Goal: Information Seeking & Learning: Learn about a topic

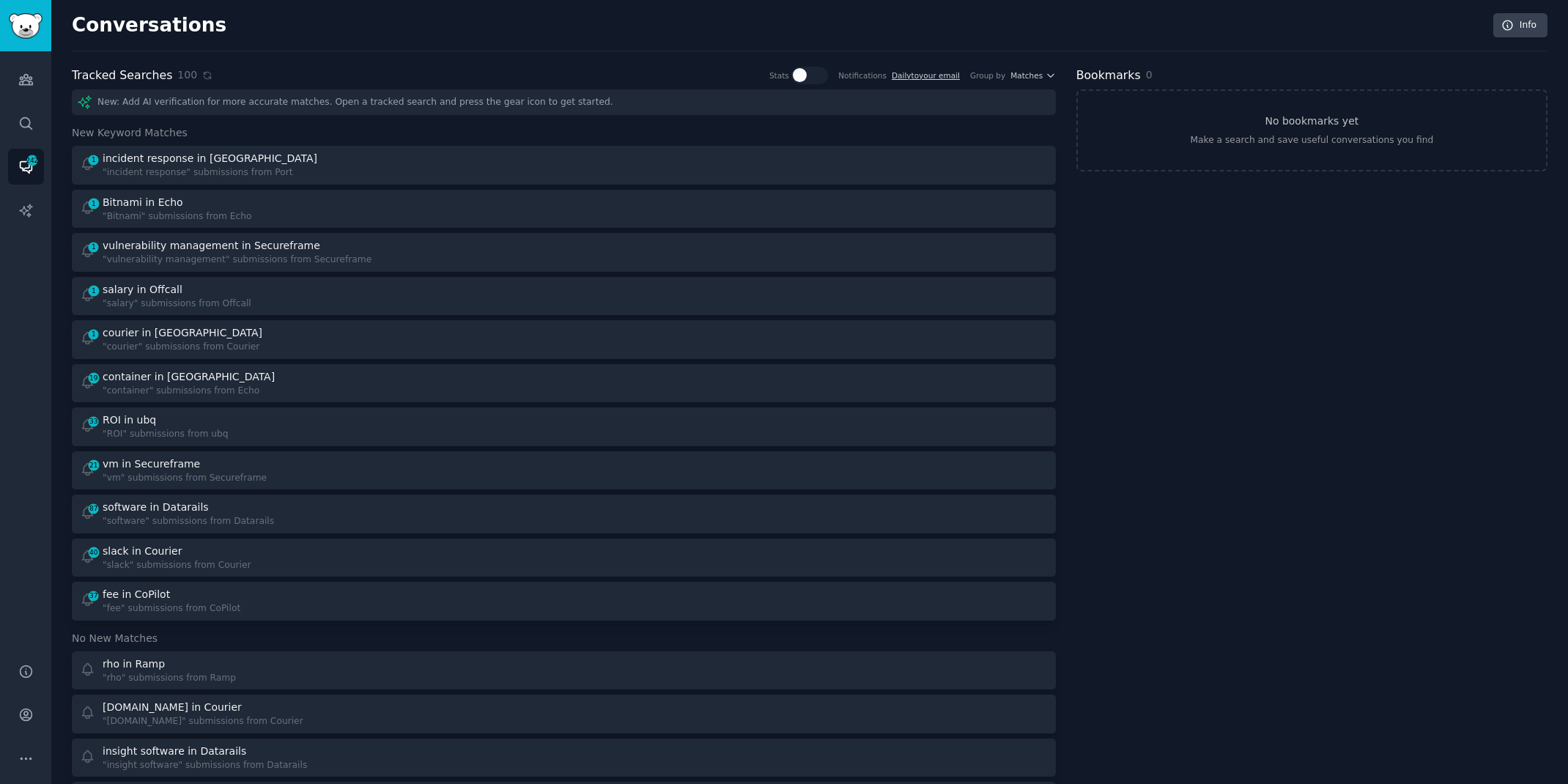
click at [187, 75] on span "100" at bounding box center [187, 75] width 19 height 16
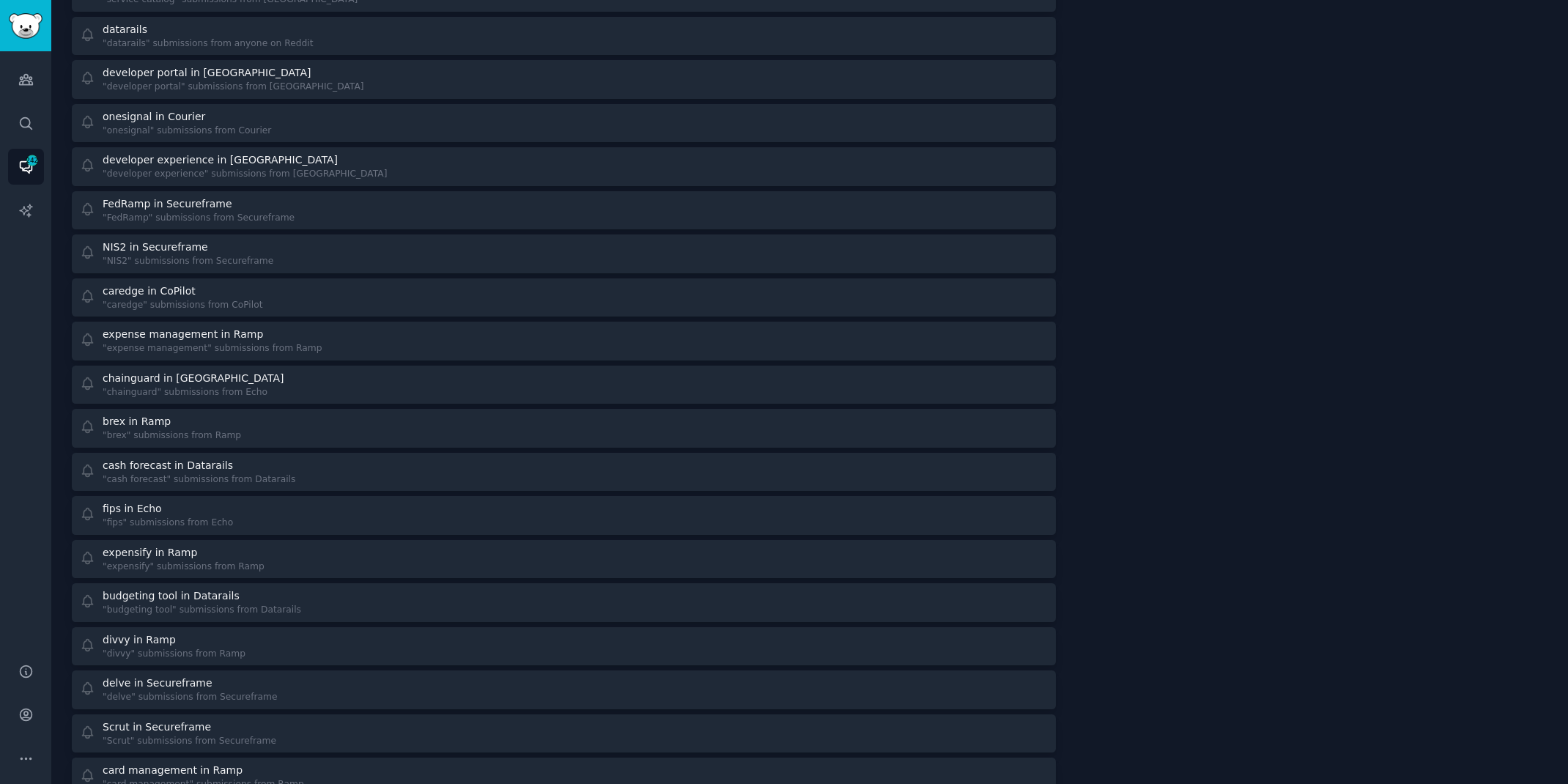
scroll to position [1681, 0]
click at [19, 757] on icon "Sidebar" at bounding box center [26, 759] width 16 height 16
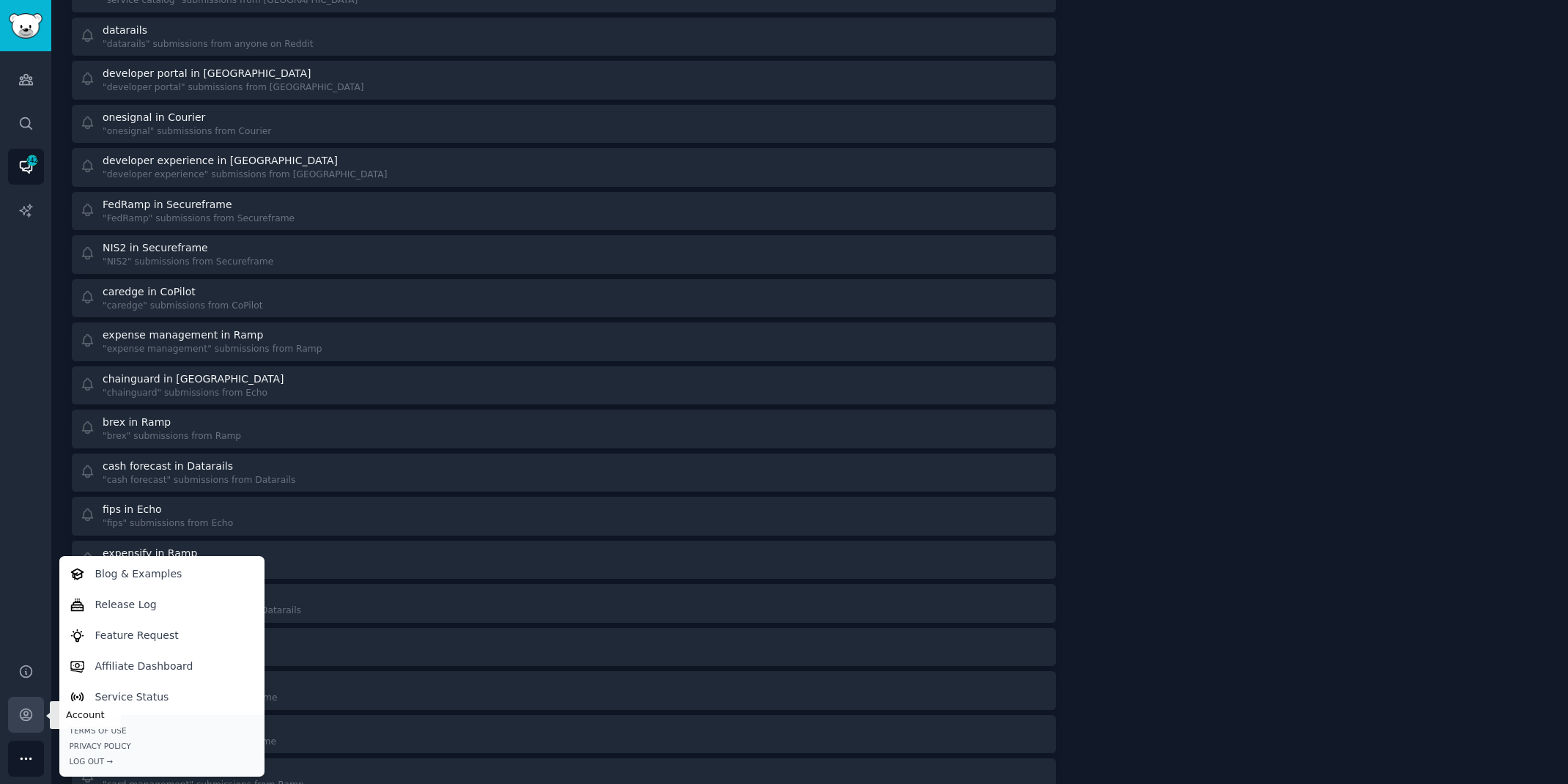
click at [26, 712] on icon "Sidebar" at bounding box center [25, 715] width 12 height 12
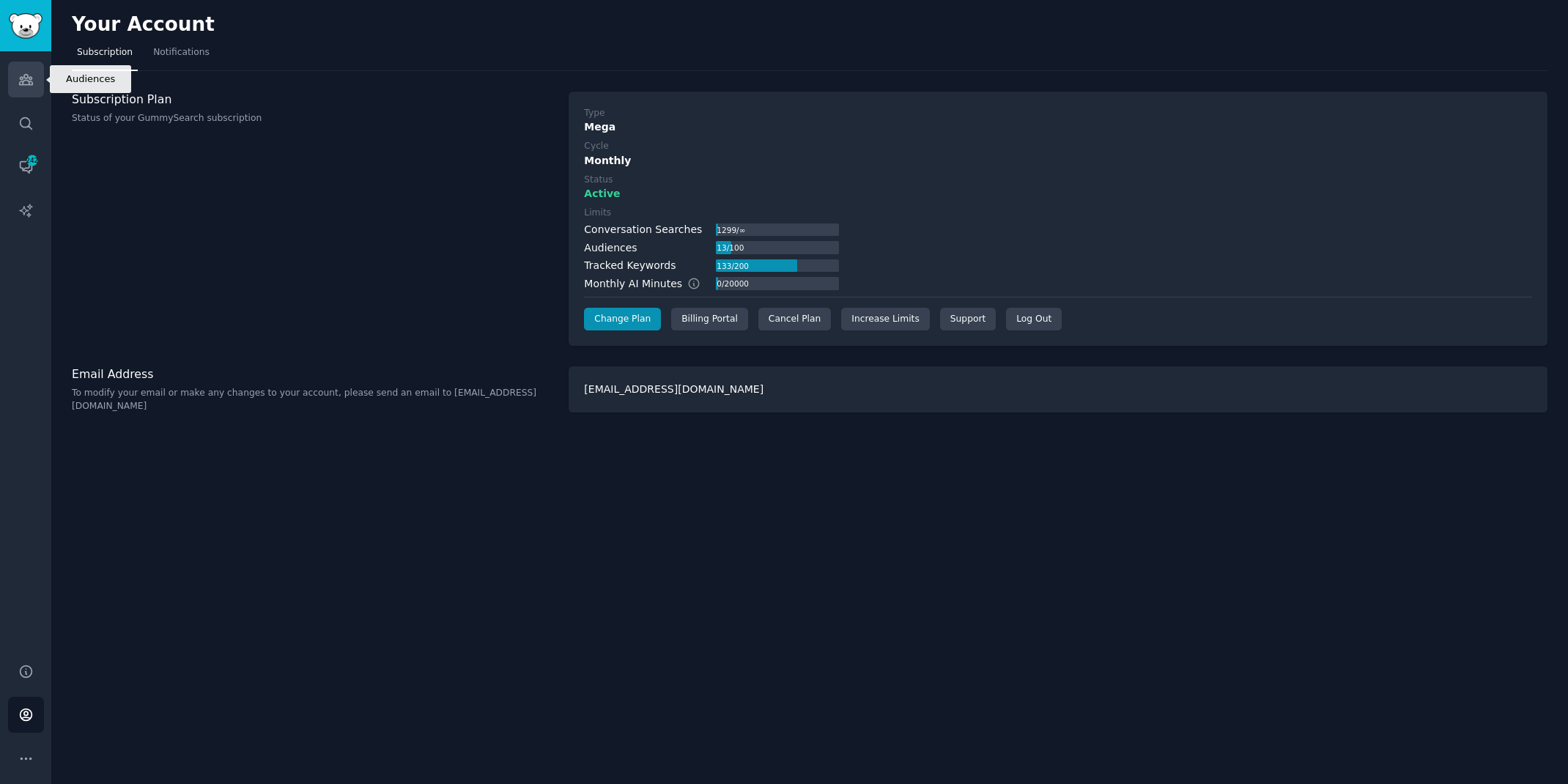
click at [19, 81] on icon "Sidebar" at bounding box center [26, 79] width 16 height 16
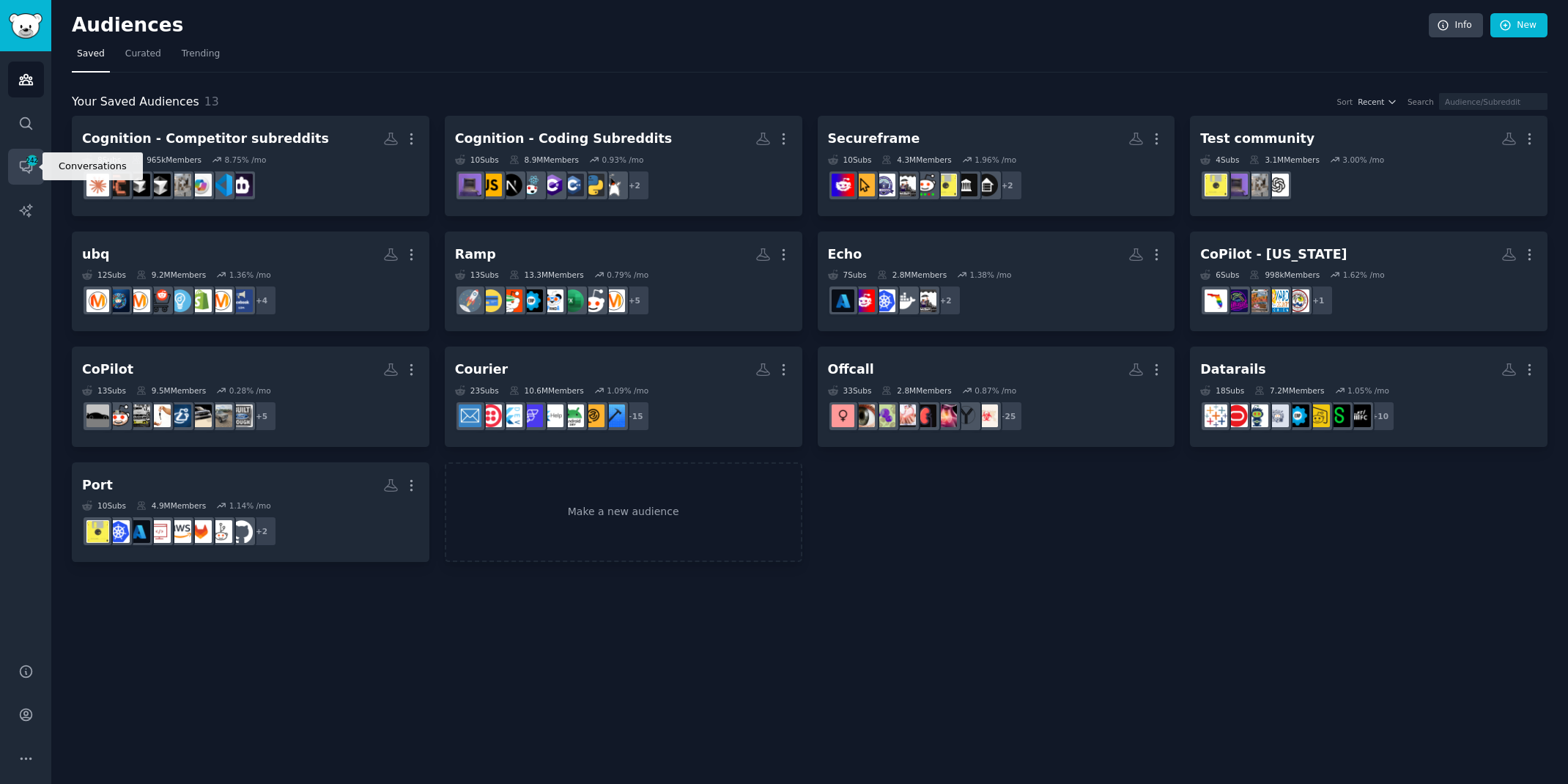
click at [26, 164] on span "242" at bounding box center [32, 161] width 13 height 10
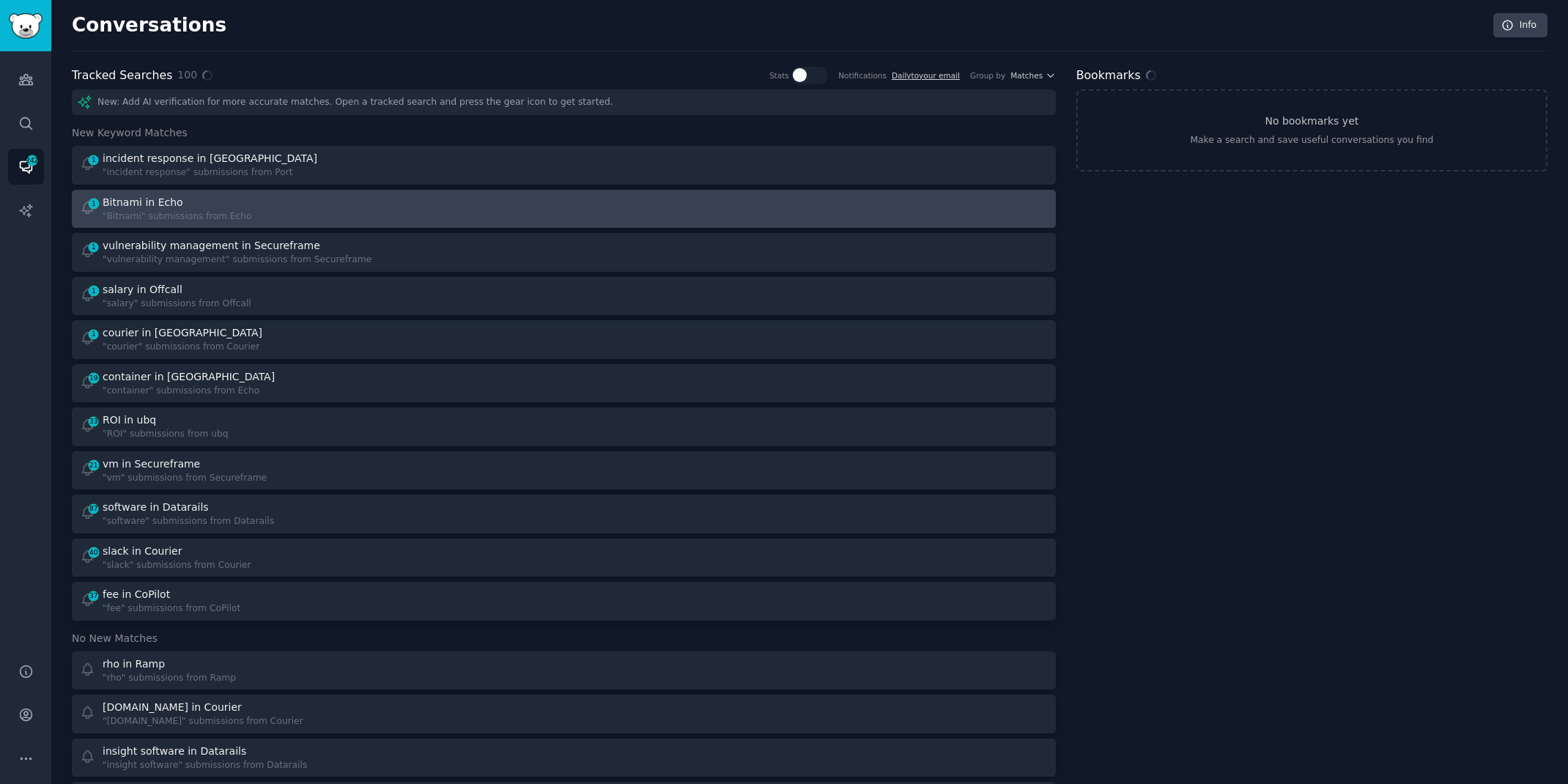
click at [266, 202] on div "1 Bitnami in Echo "Bitnami" submissions from Echo" at bounding box center [317, 209] width 474 height 28
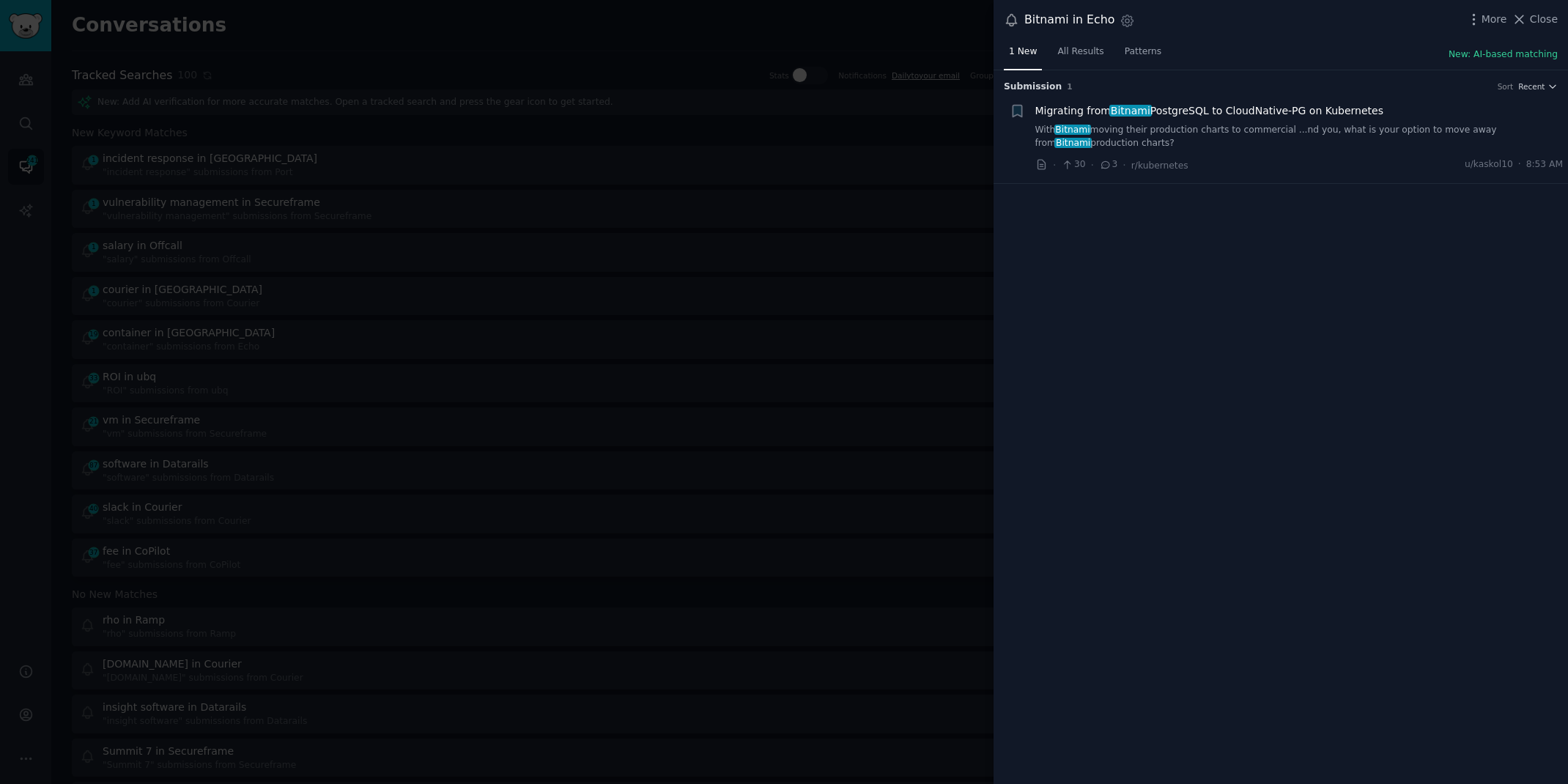
click at [1421, 134] on link "With Bitnami moving their production charts to commercial ...nd you, what is yo…" at bounding box center [1299, 137] width 528 height 25
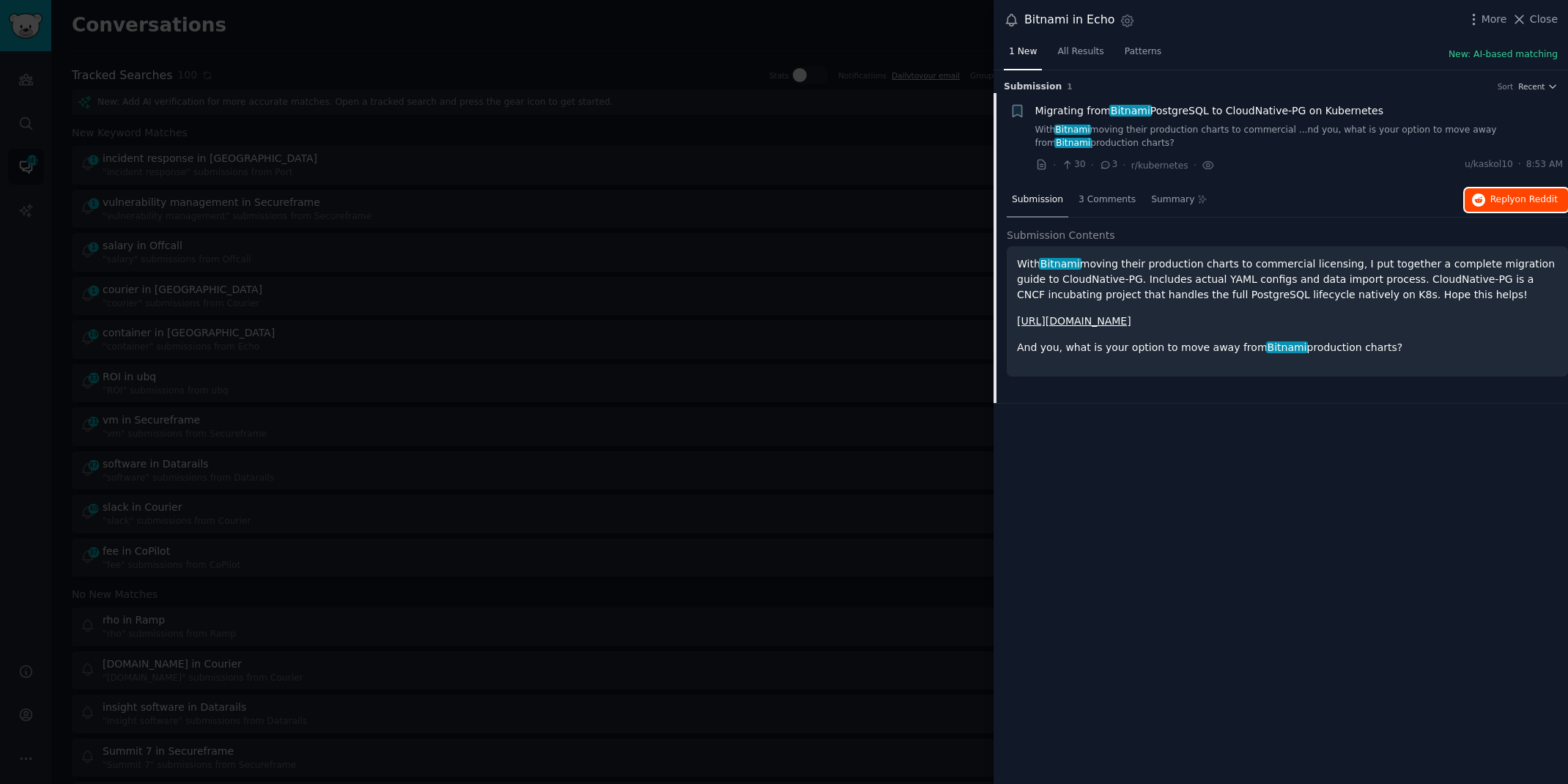
click at [1531, 197] on span "on Reddit" at bounding box center [1536, 200] width 43 height 10
click at [289, 41] on div at bounding box center [784, 392] width 1568 height 784
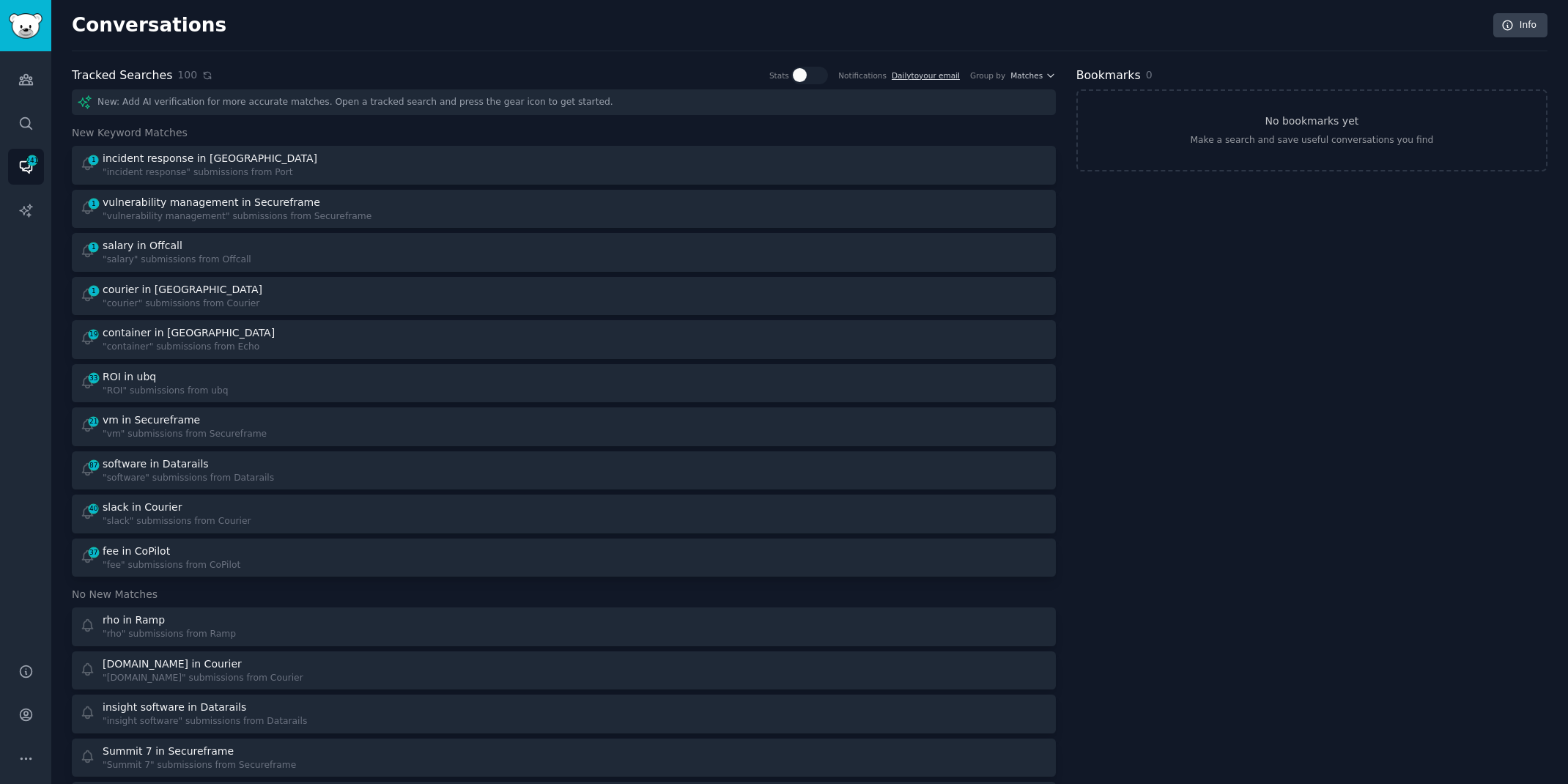
click at [202, 76] on icon at bounding box center [208, 75] width 10 height 10
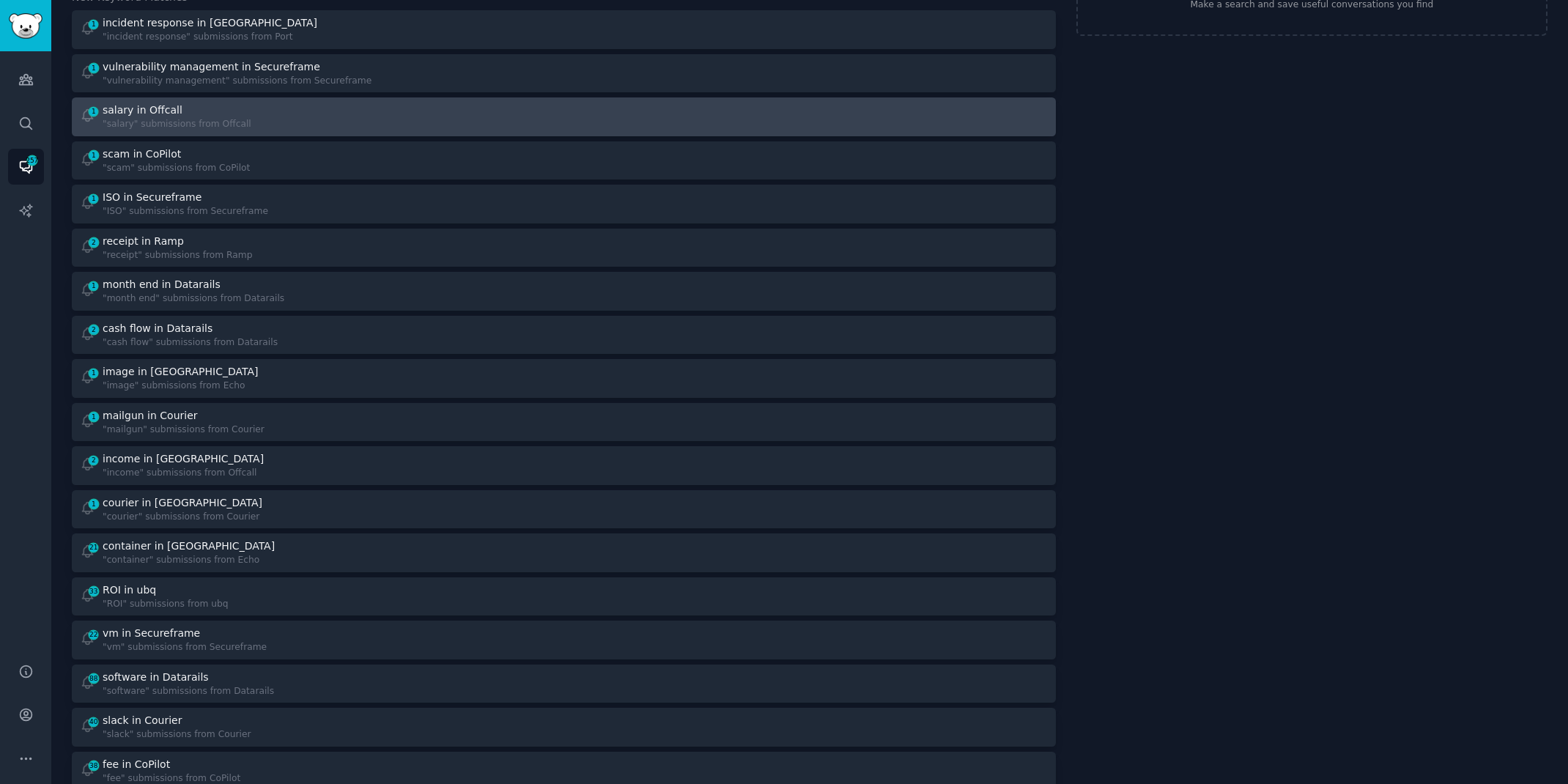
scroll to position [136, 0]
